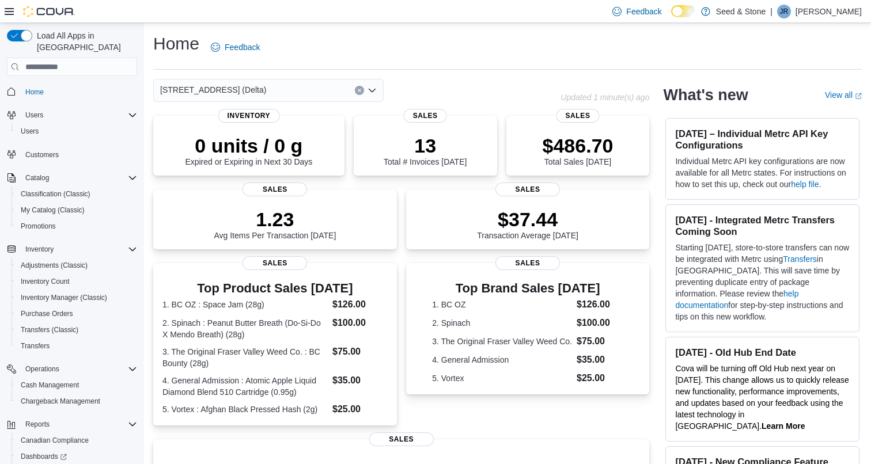
click at [289, 88] on div "[STREET_ADDRESS] (Delta)" at bounding box center [268, 90] width 230 height 23
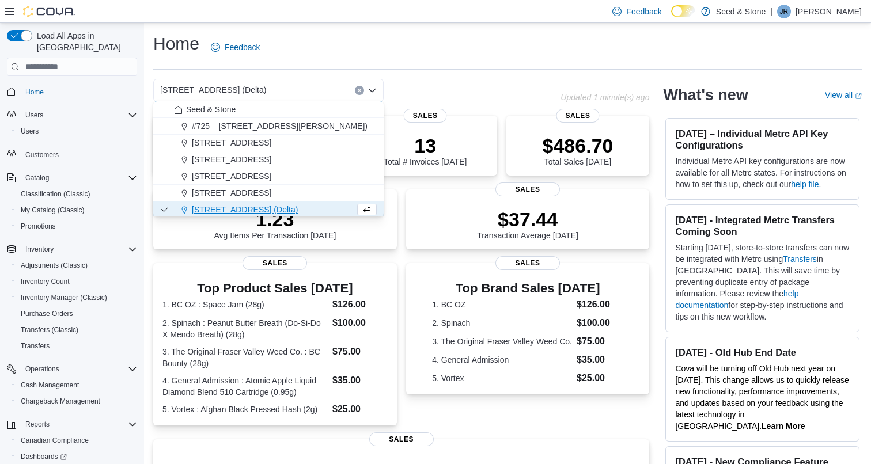
click at [271, 176] on span "512 Young Drive (Coquitlam)" at bounding box center [231, 176] width 79 height 12
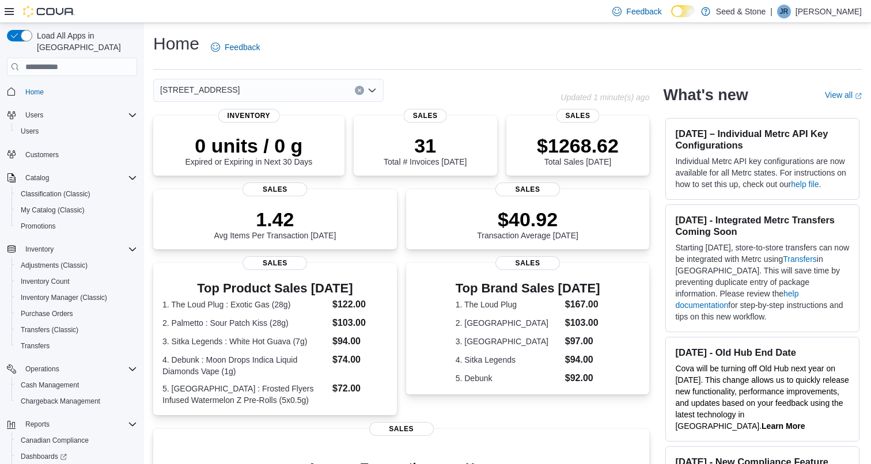
click at [306, 85] on div "512 Young Drive (Coquitlam) Combo box. Selected. 512 Young Drive (Coquitlam). P…" at bounding box center [268, 90] width 230 height 23
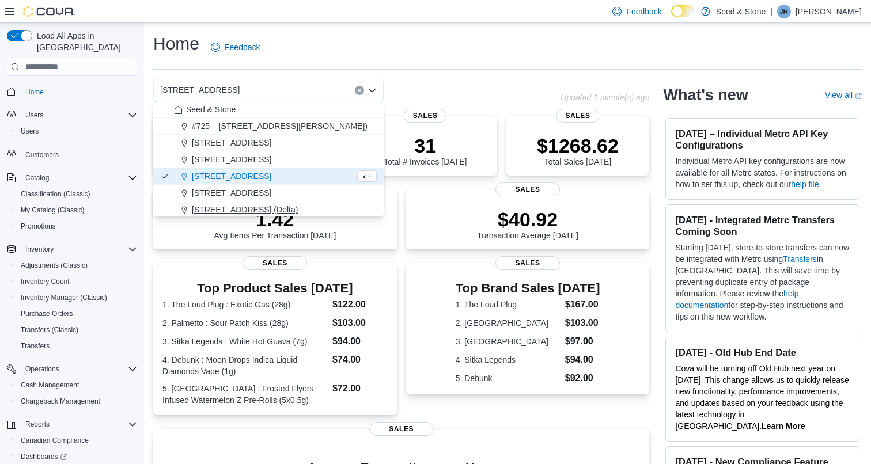
click at [271, 204] on span "[STREET_ADDRESS] (Delta)" at bounding box center [245, 210] width 106 height 12
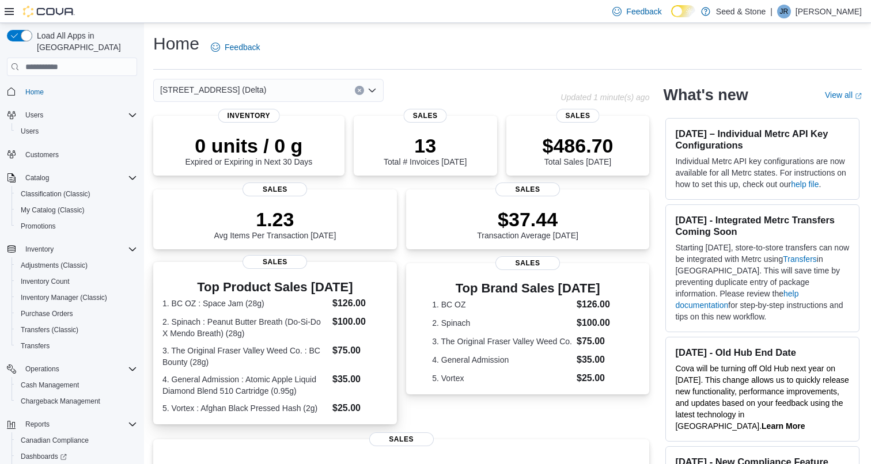
click at [298, 376] on dt "4. General Admission : Atomic Apple Liquid Diamond Blend 510 Cartridge (0.95g)" at bounding box center [244, 385] width 165 height 23
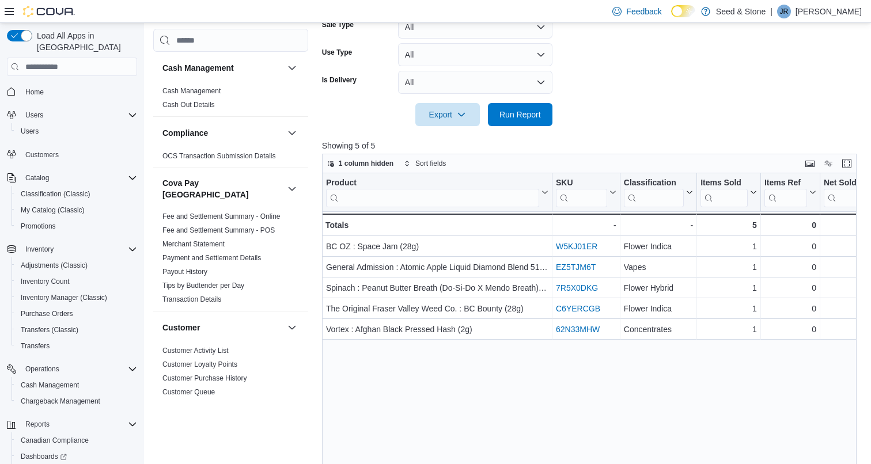
scroll to position [154, 0]
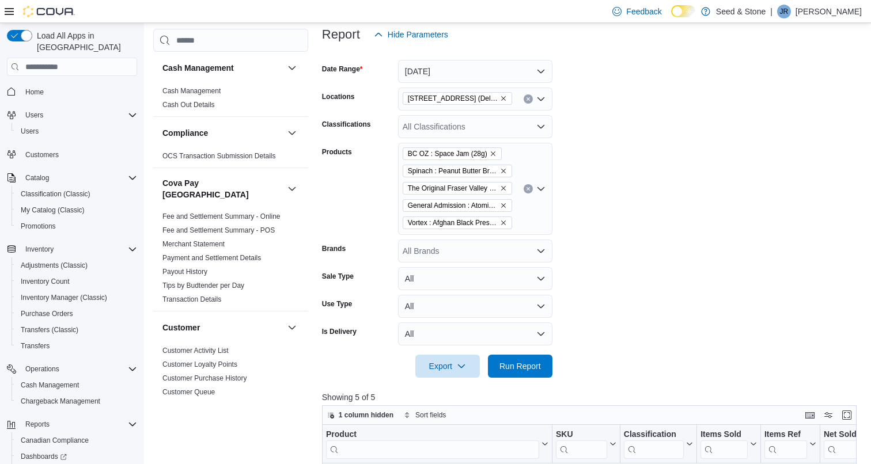
click at [528, 185] on button "Clear input" at bounding box center [528, 188] width 9 height 9
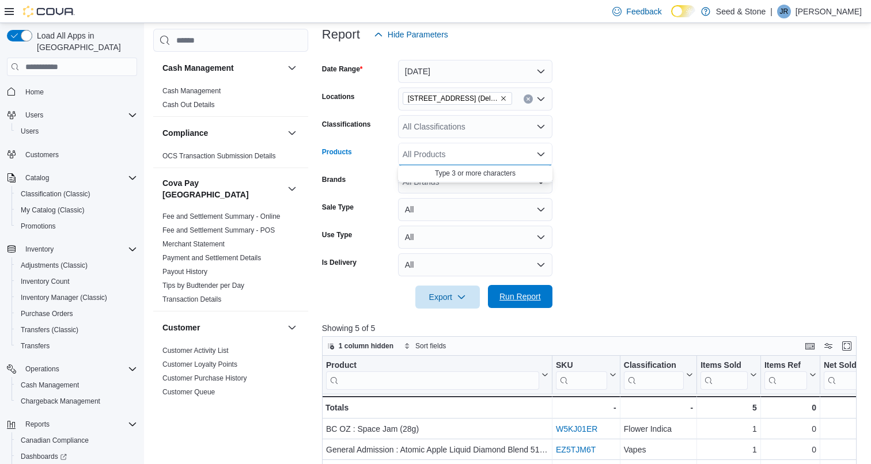
click at [531, 295] on span "Run Report" at bounding box center [519, 297] width 41 height 12
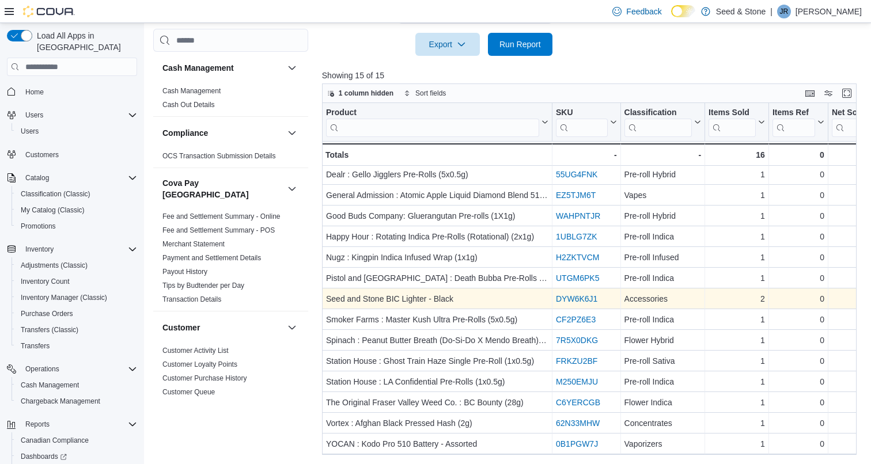
scroll to position [406, 0]
